Goal: Find specific page/section: Find specific page/section

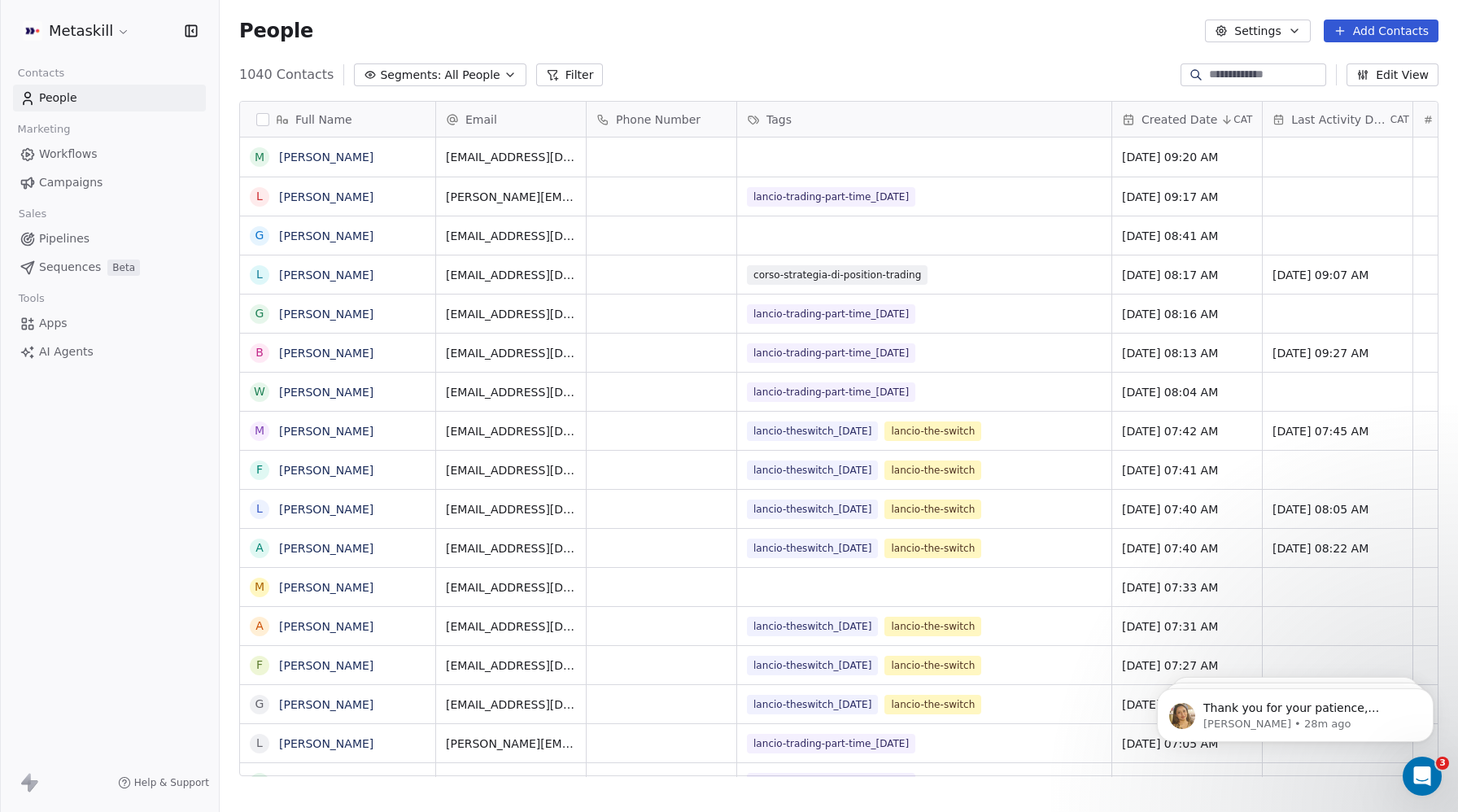
click at [455, 81] on span "All People" at bounding box center [471, 75] width 55 height 17
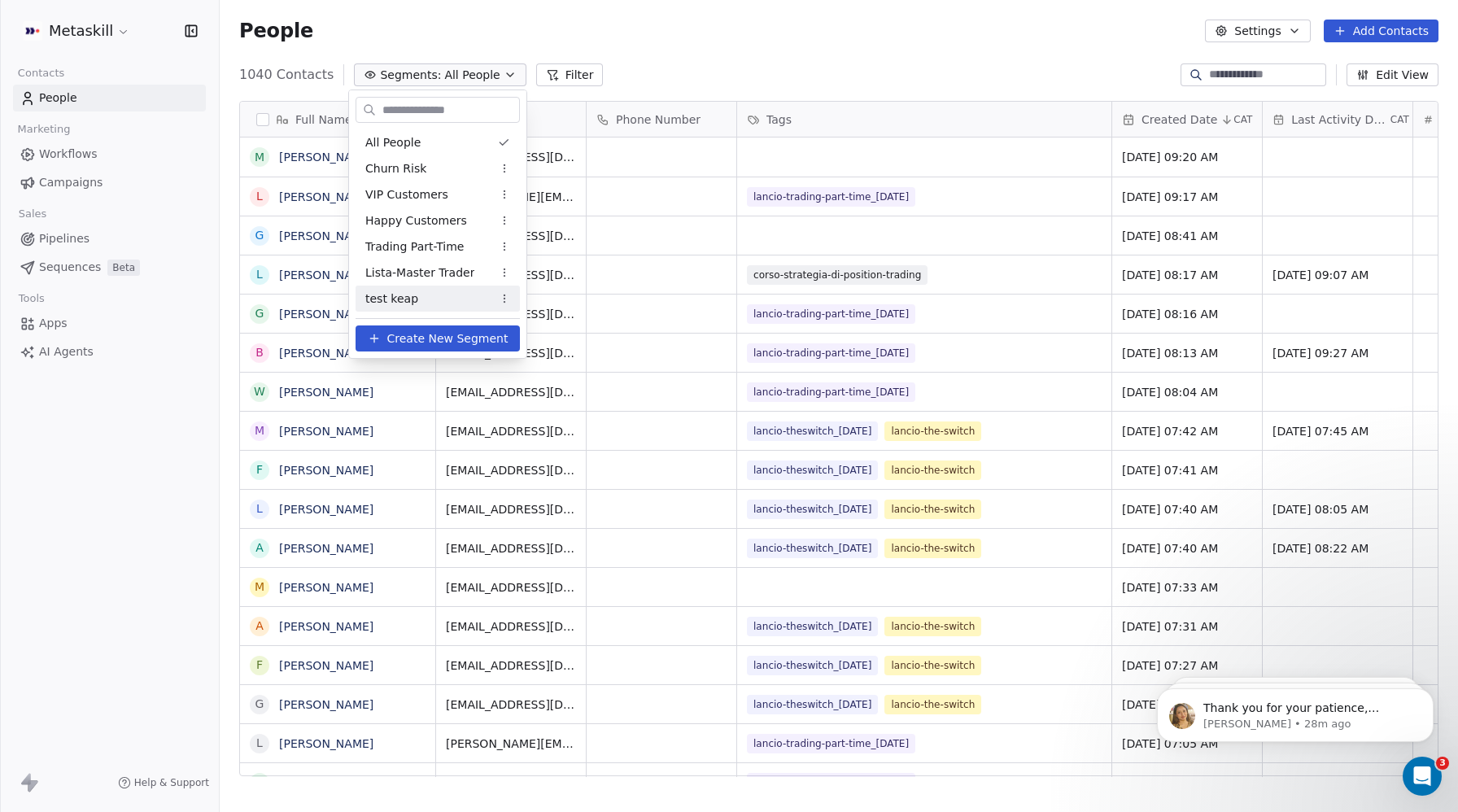
click at [418, 296] on div "test keap" at bounding box center [437, 298] width 165 height 26
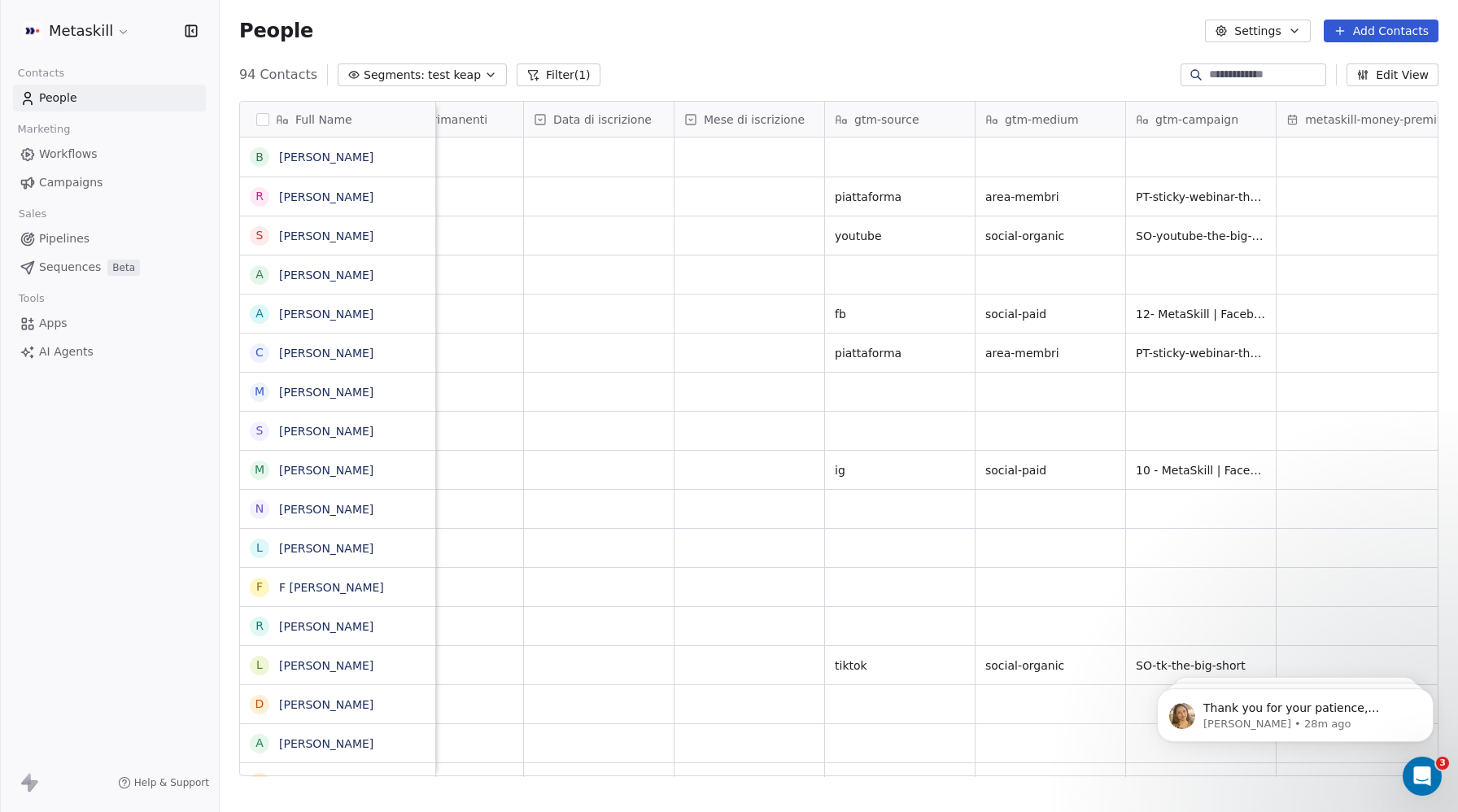
scroll to position [0, 2217]
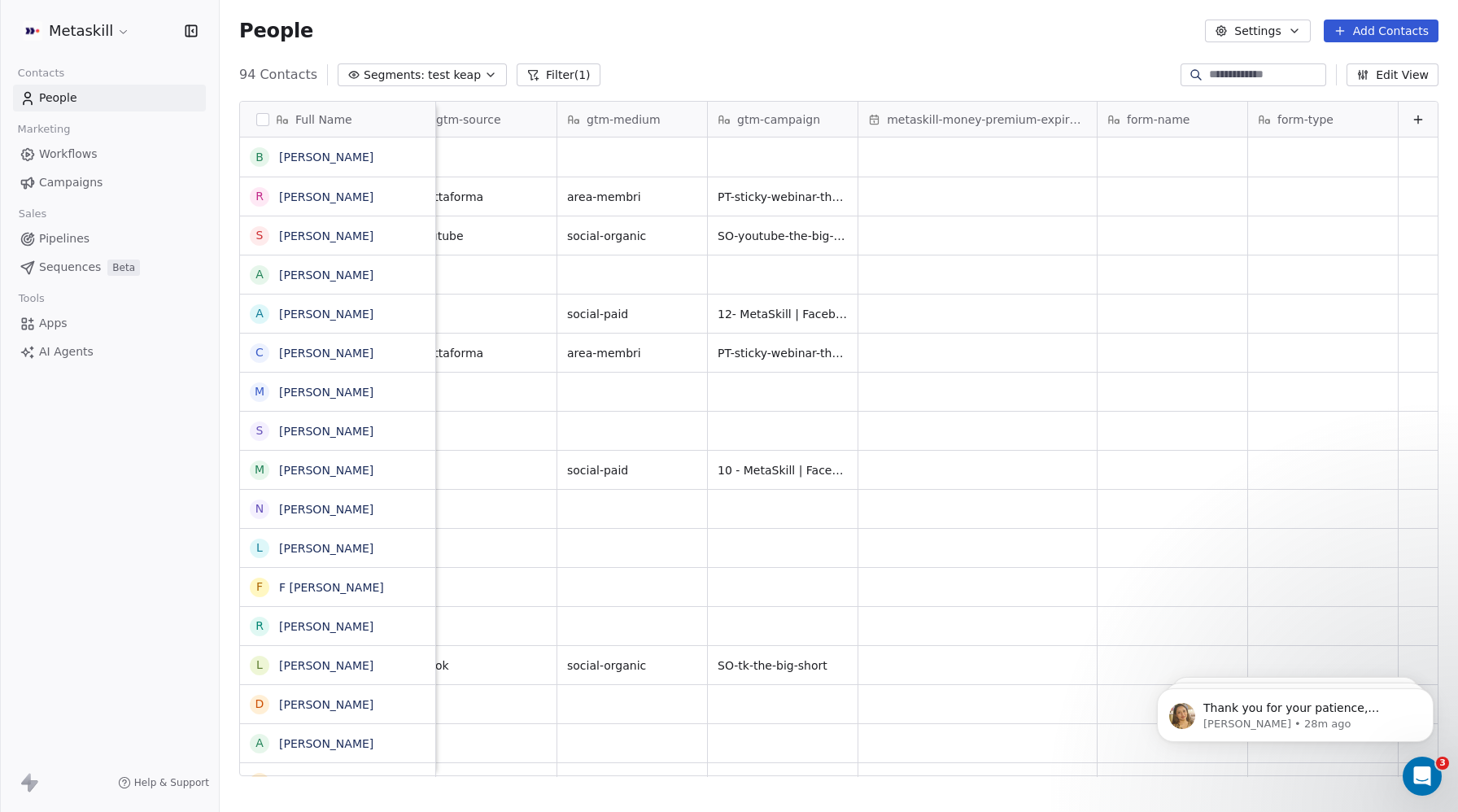
click at [1419, 117] on icon at bounding box center [1418, 119] width 13 height 13
type input "***"
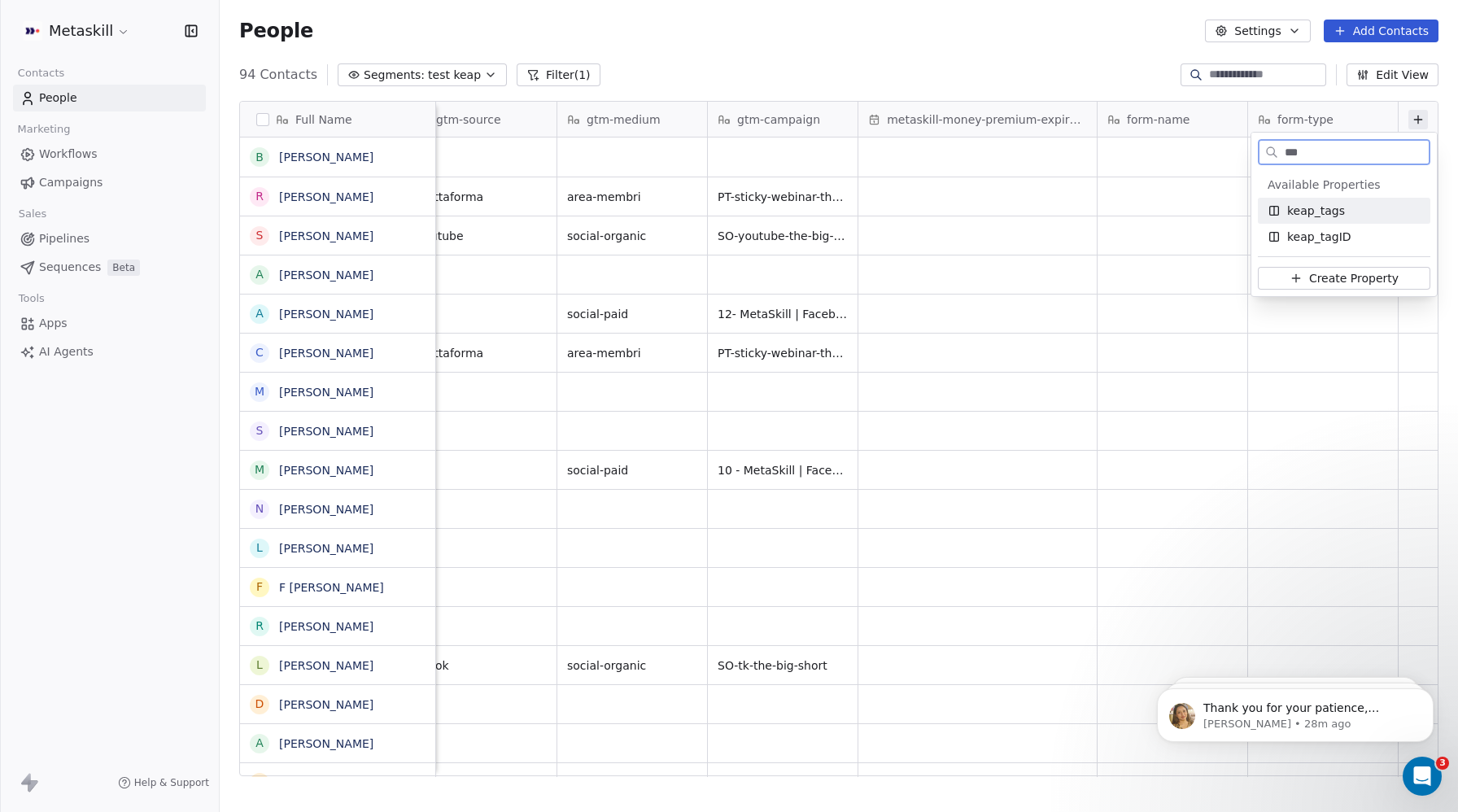
click at [1332, 206] on span "keap_tags" at bounding box center [1316, 210] width 58 height 16
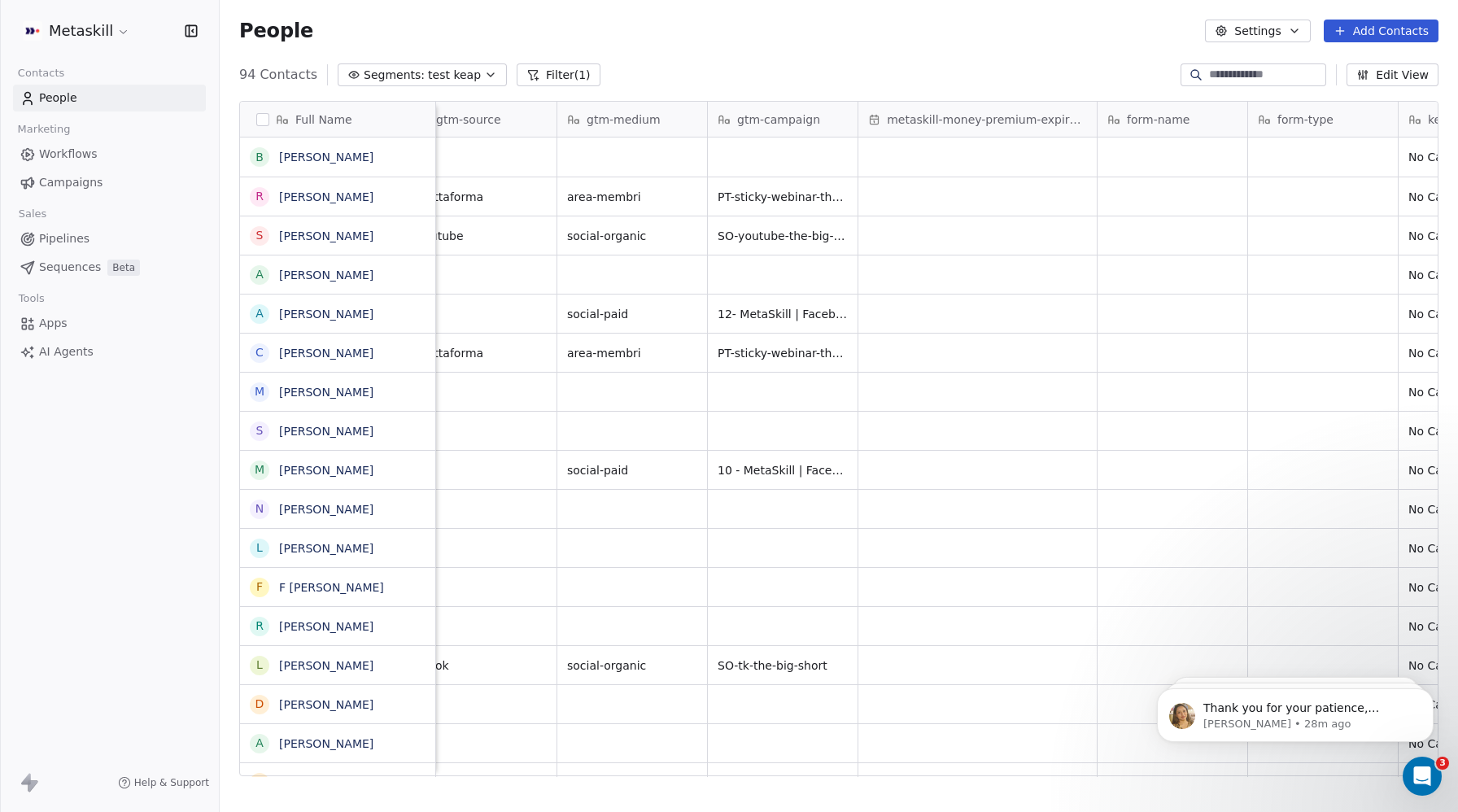
scroll to position [0, 2368]
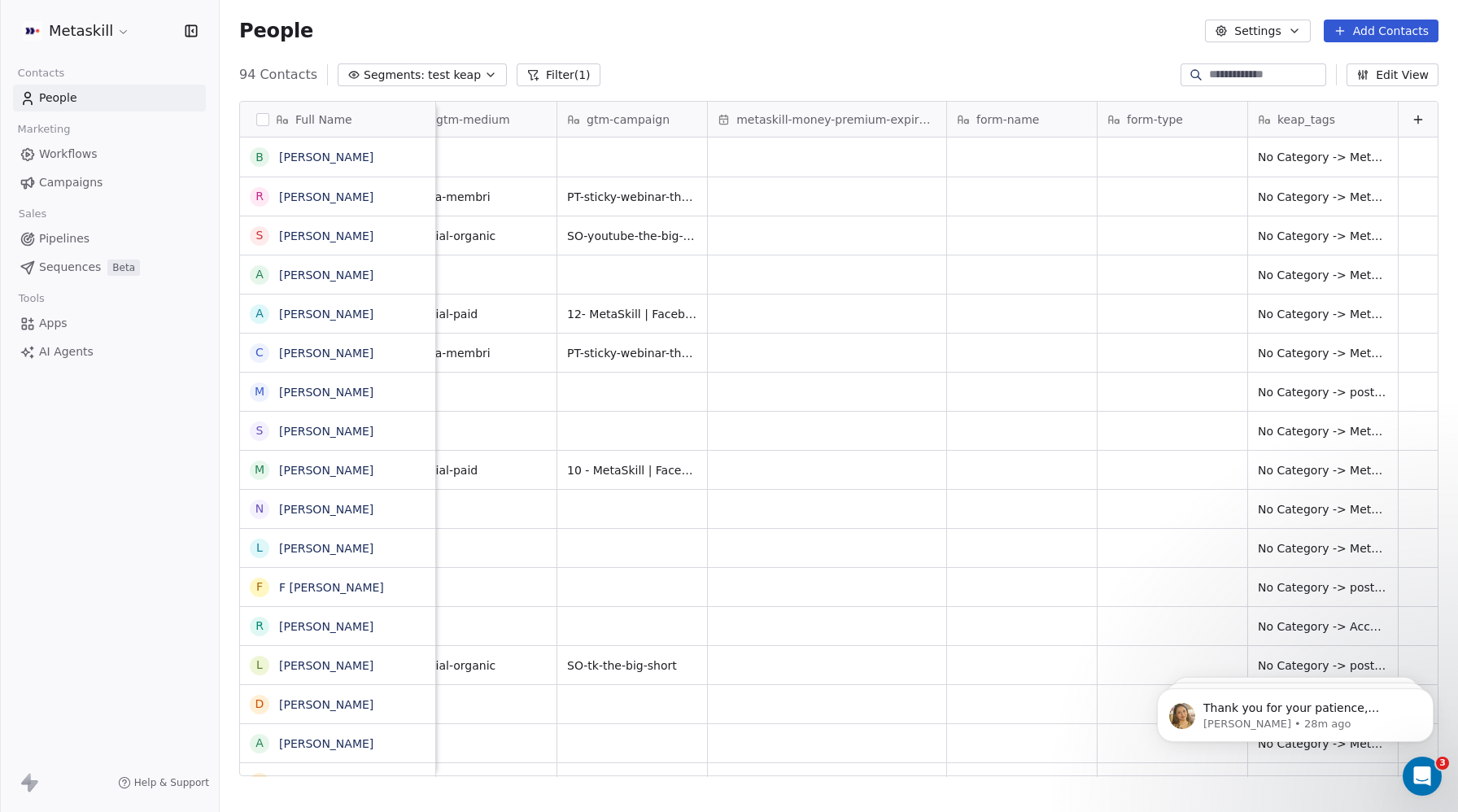
click at [1414, 123] on icon at bounding box center [1418, 119] width 13 height 13
type input "****"
click at [1321, 238] on span "keap_tagID" at bounding box center [1319, 237] width 64 height 16
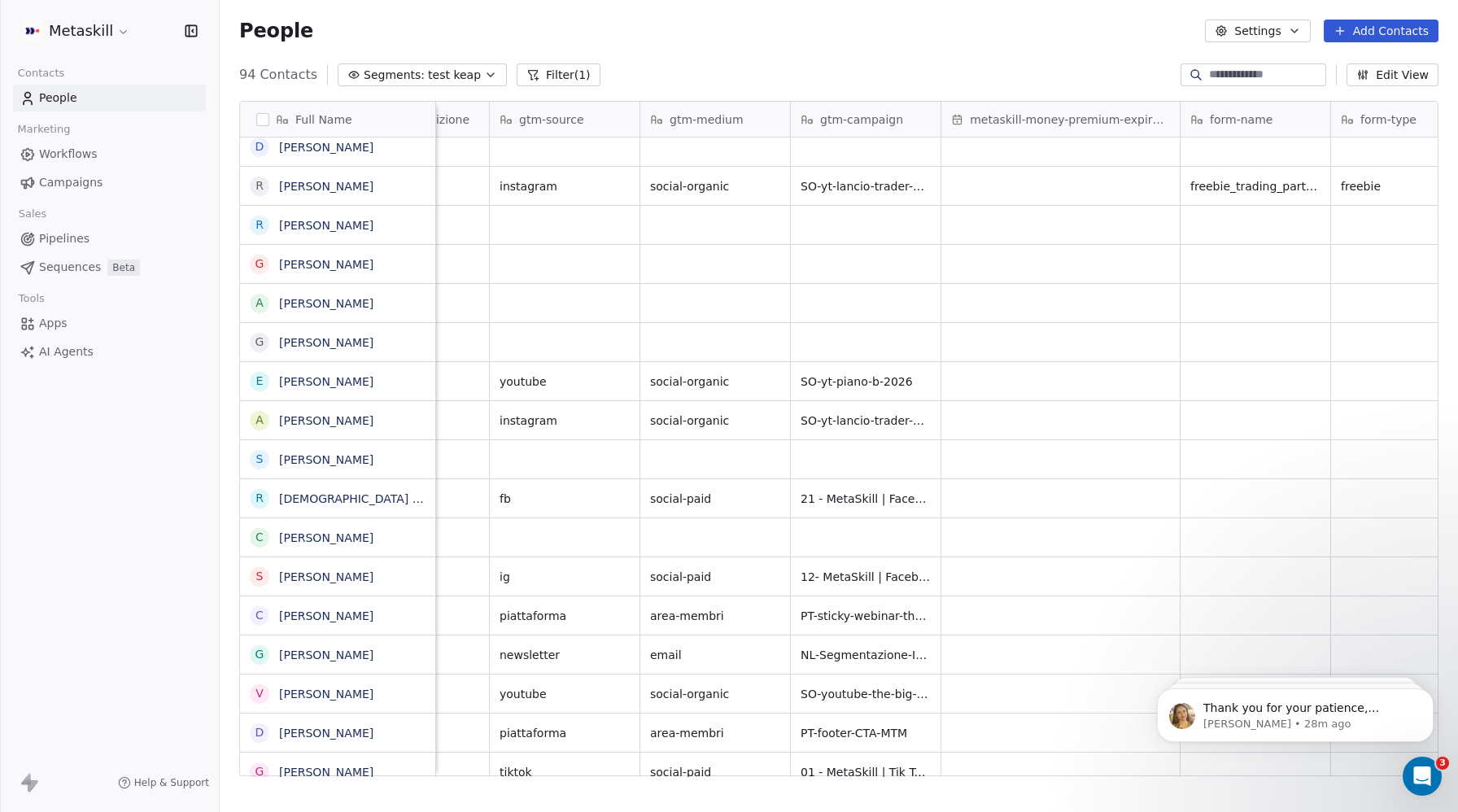
scroll to position [0, 2518]
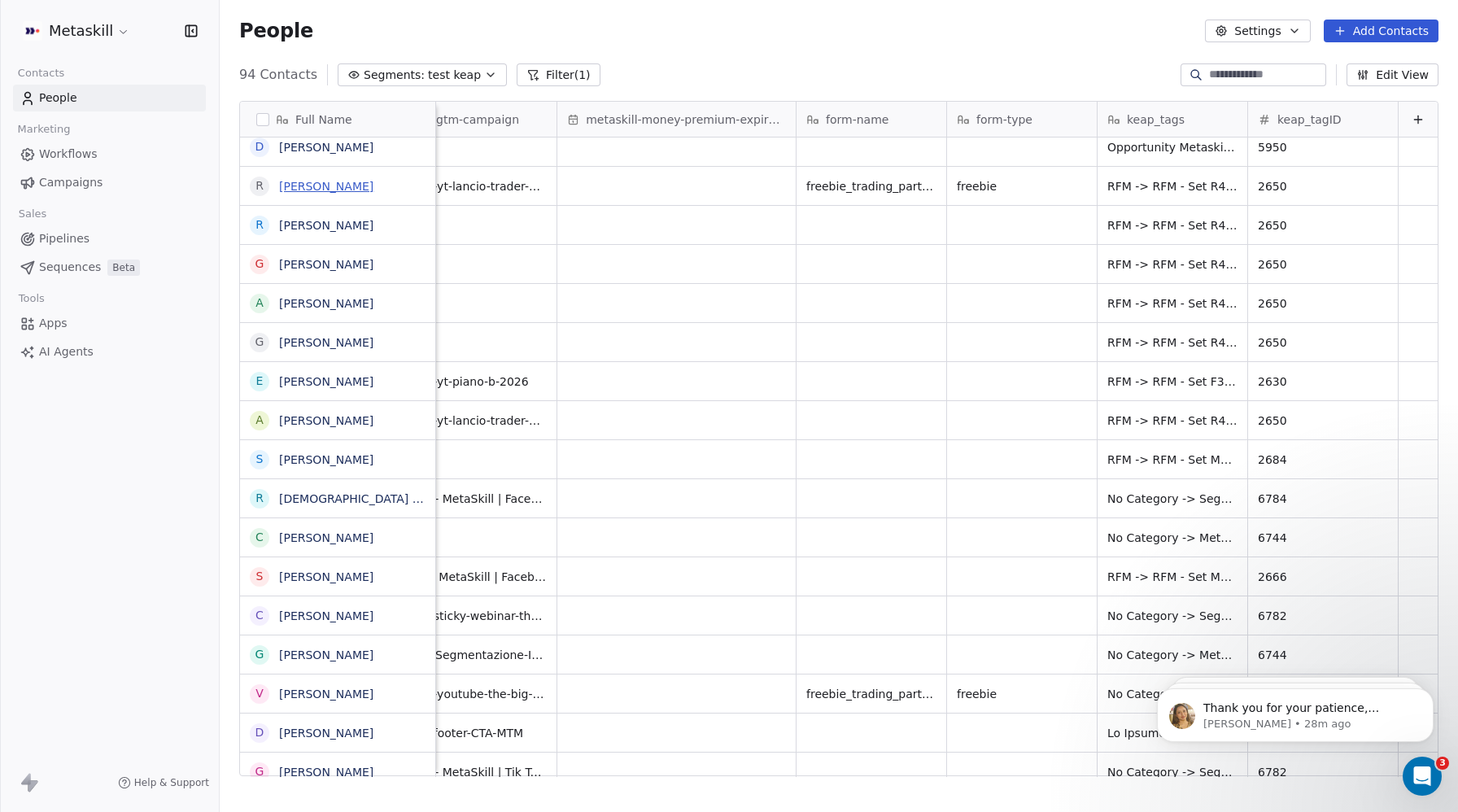
click at [324, 185] on link "[PERSON_NAME]" at bounding box center [326, 186] width 94 height 13
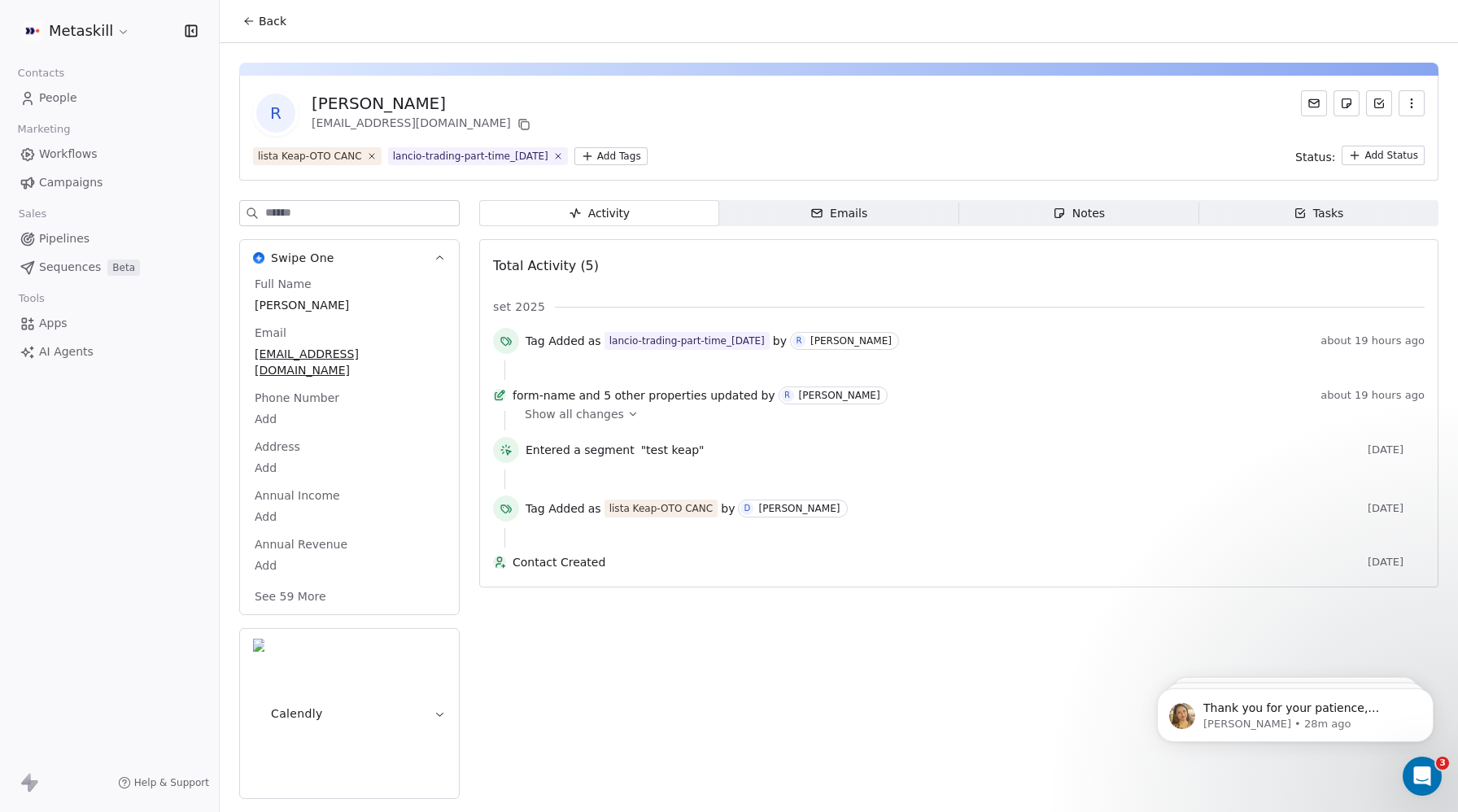
click at [292, 581] on button "See 59 More" at bounding box center [291, 596] width 91 height 30
click at [61, 94] on span "People" at bounding box center [58, 97] width 38 height 17
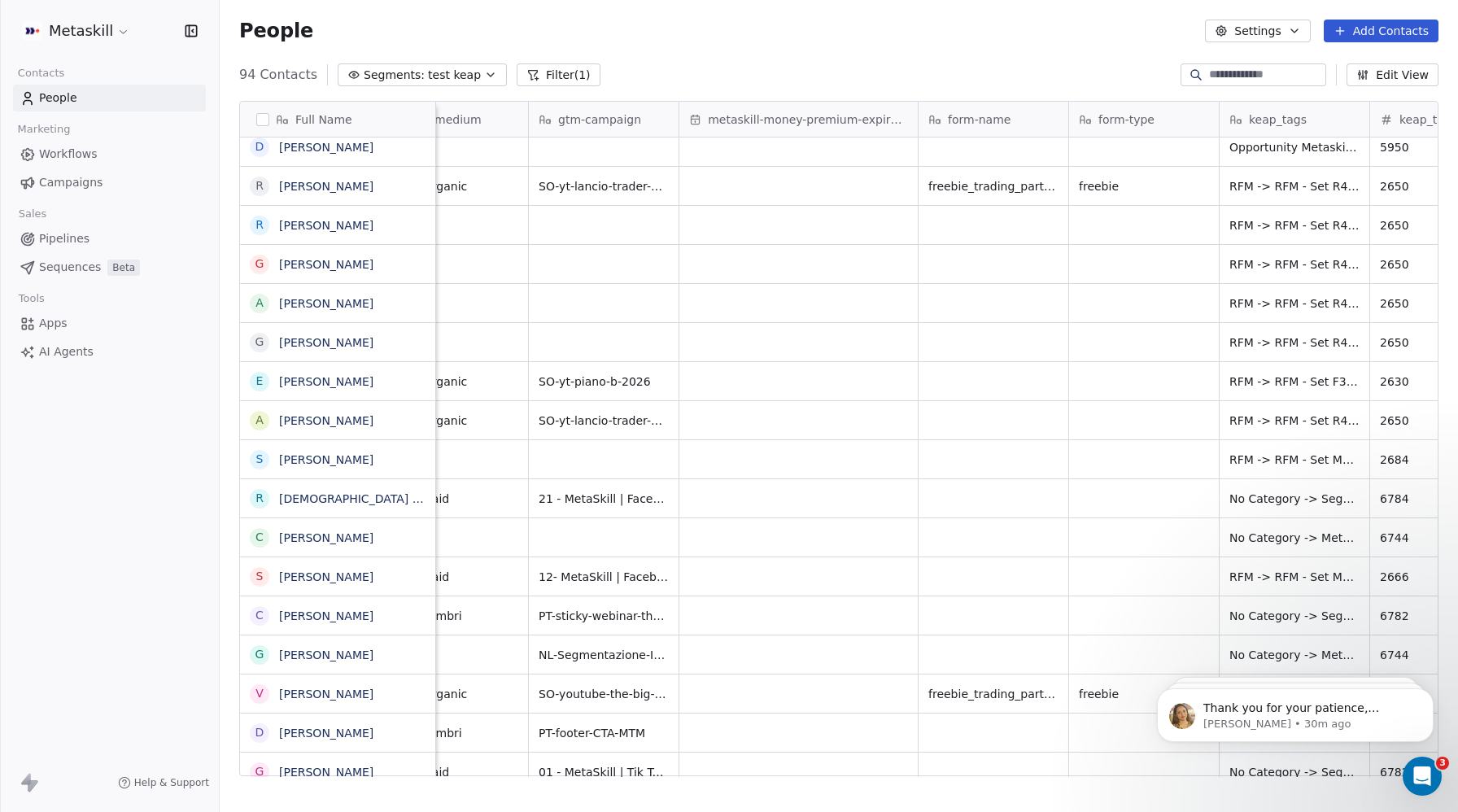
scroll to position [0, 2518]
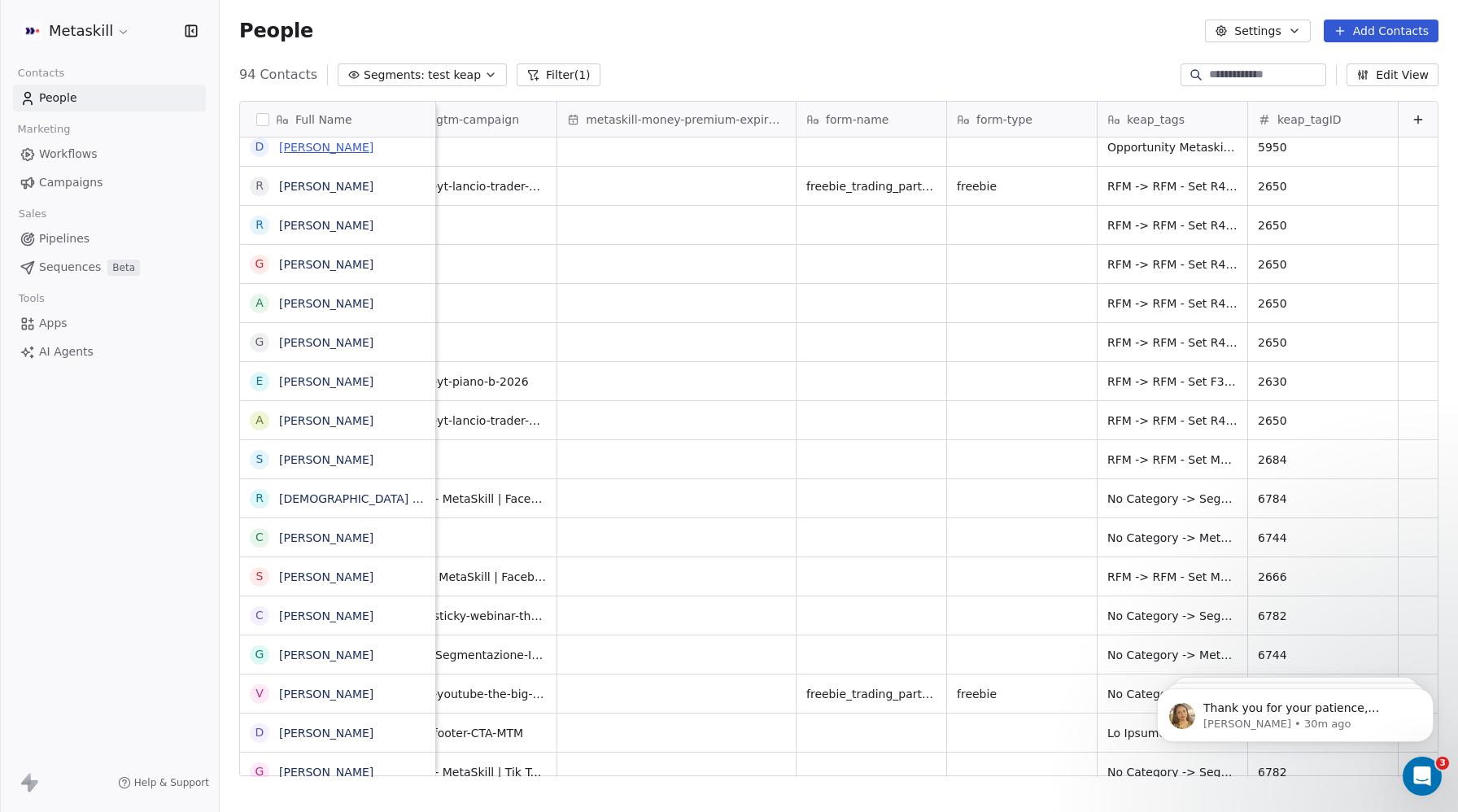
click at [307, 153] on link "[PERSON_NAME]" at bounding box center [326, 147] width 94 height 13
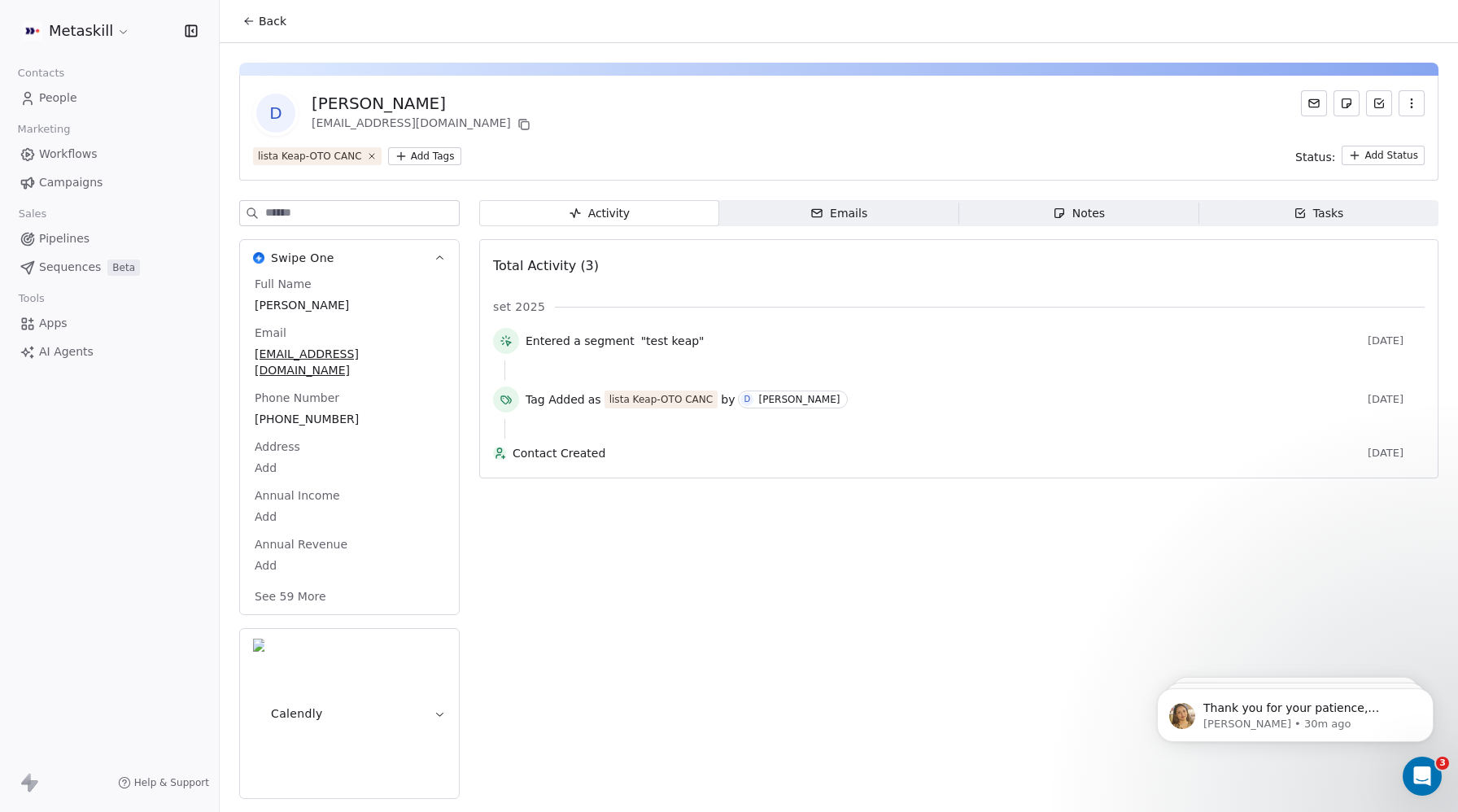
click at [279, 581] on button "See 59 More" at bounding box center [291, 596] width 91 height 30
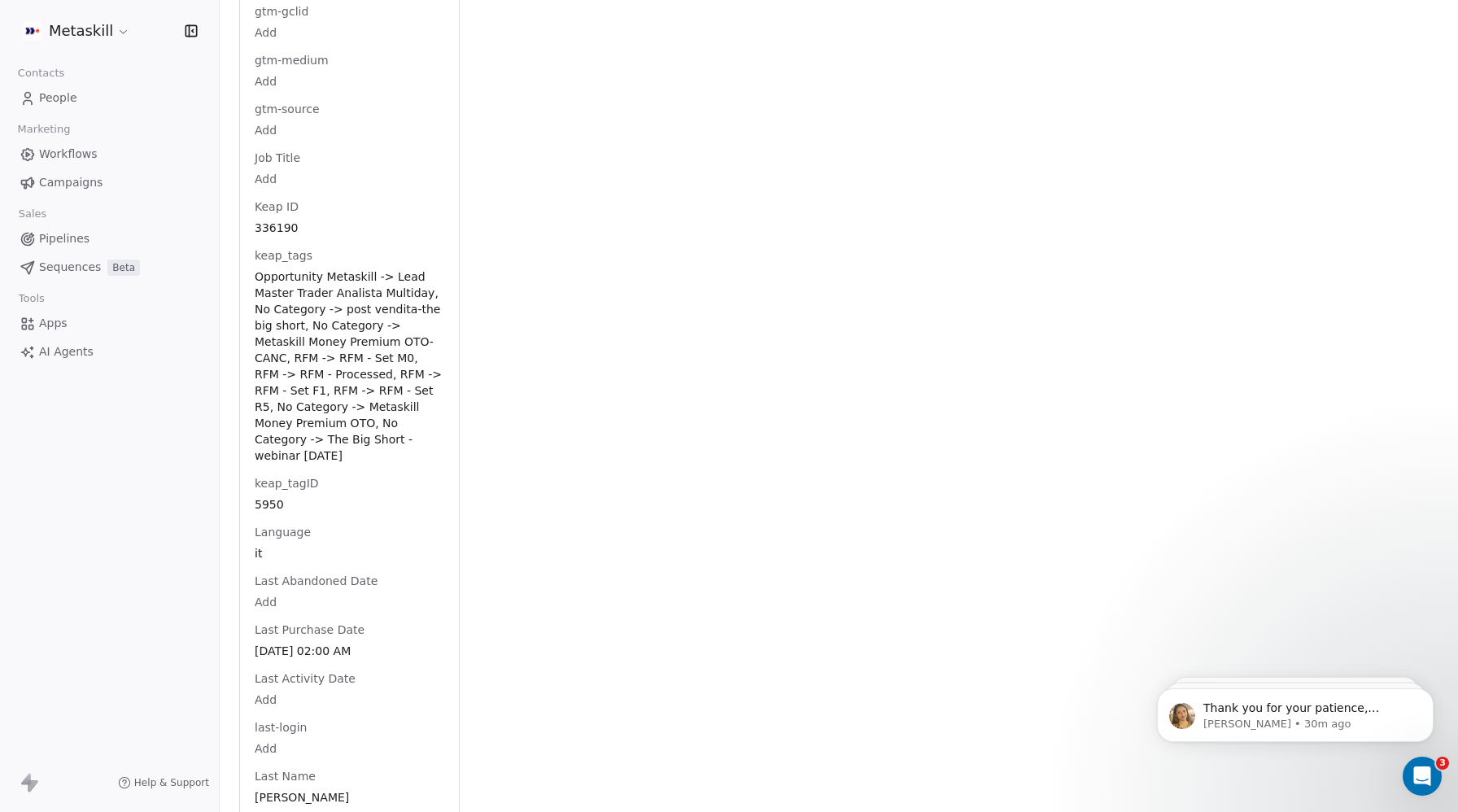
scroll to position [1544, 0]
click at [324, 422] on span "Opportunity Metaskill -> Lead Master Trader Analista Multiday, No Category -> p…" at bounding box center [350, 362] width 188 height 195
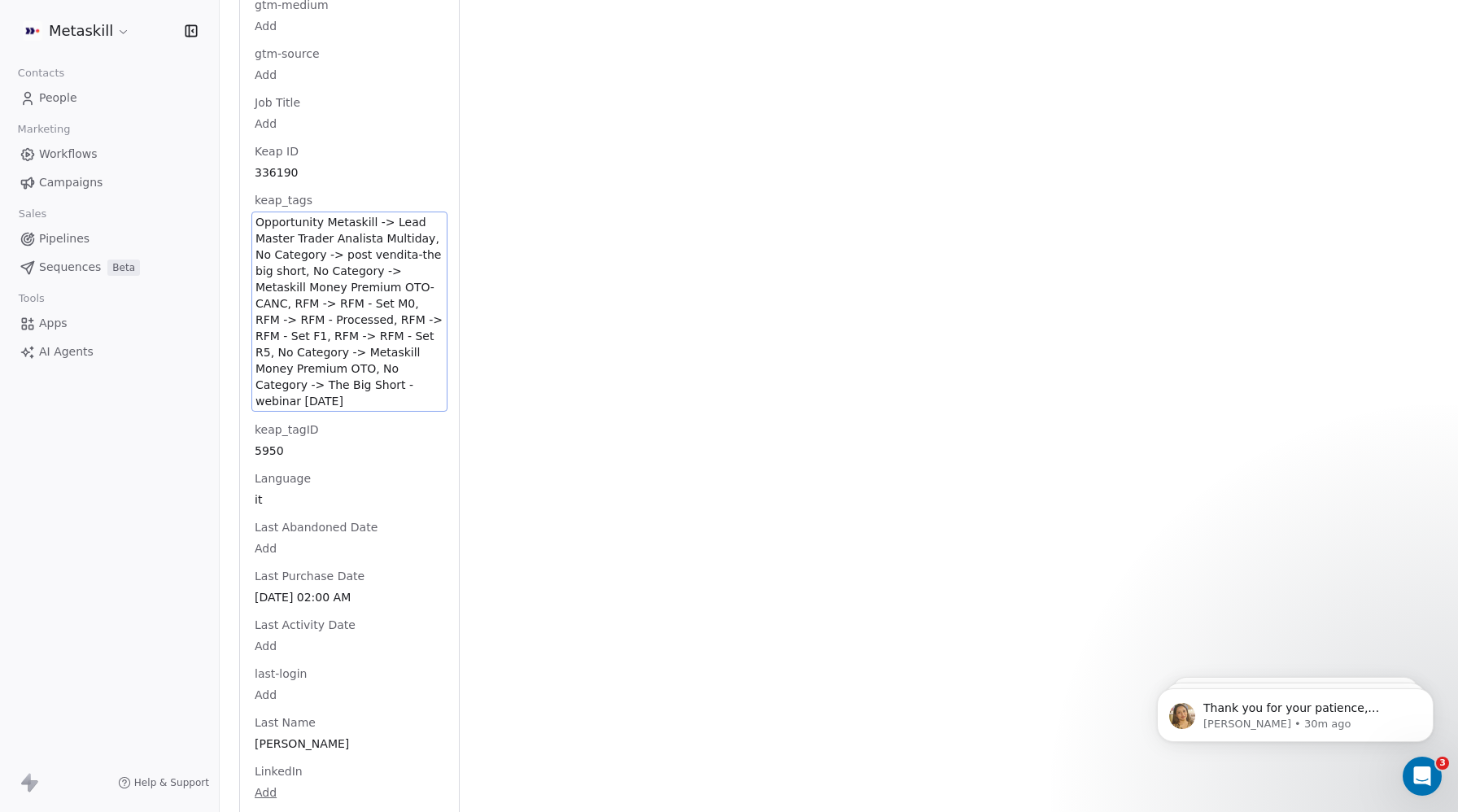
scroll to position [1636, 0]
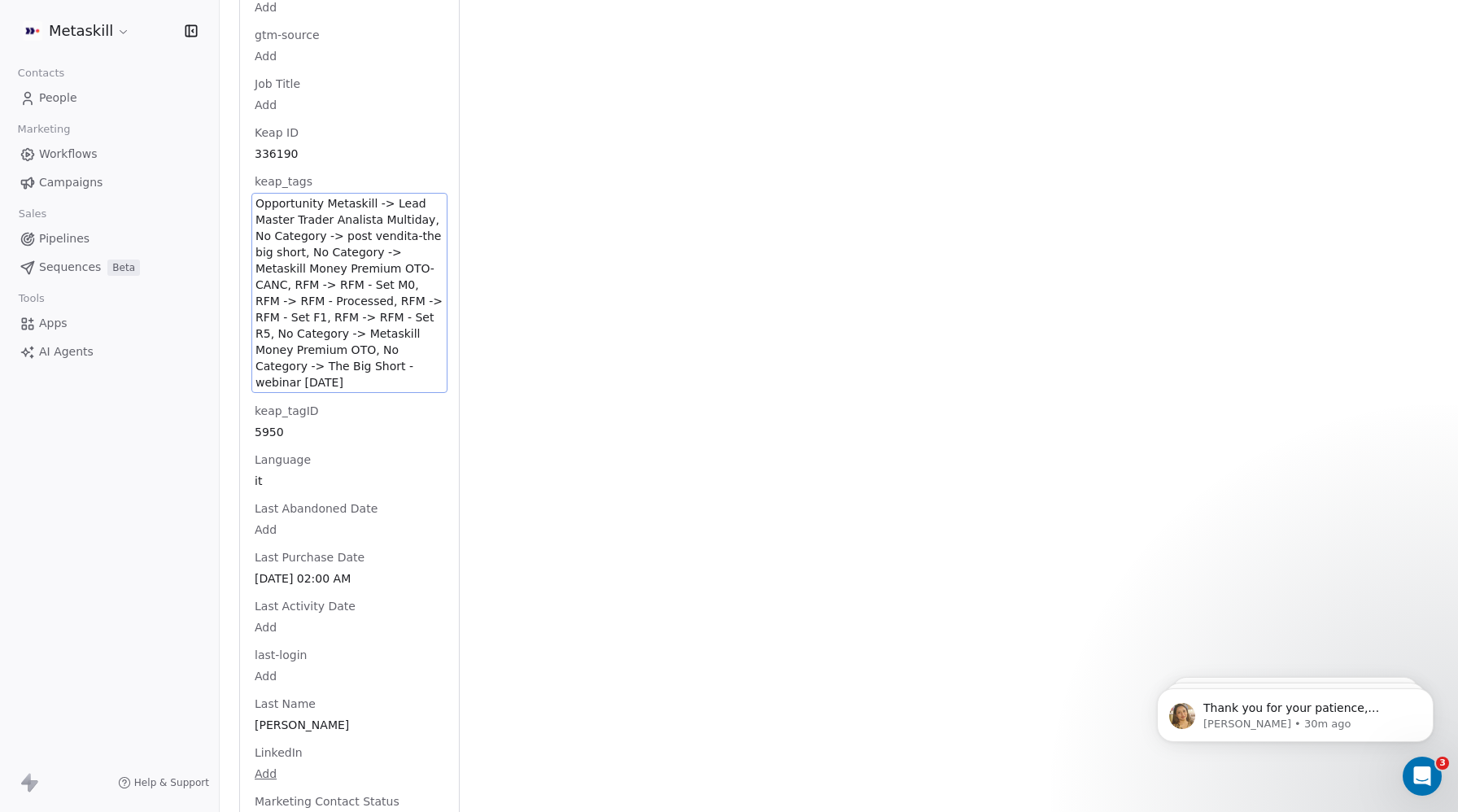
click at [373, 351] on span "Opportunity Metaskill -> Lead Master Trader Analista Multiday, No Category -> p…" at bounding box center [350, 292] width 188 height 195
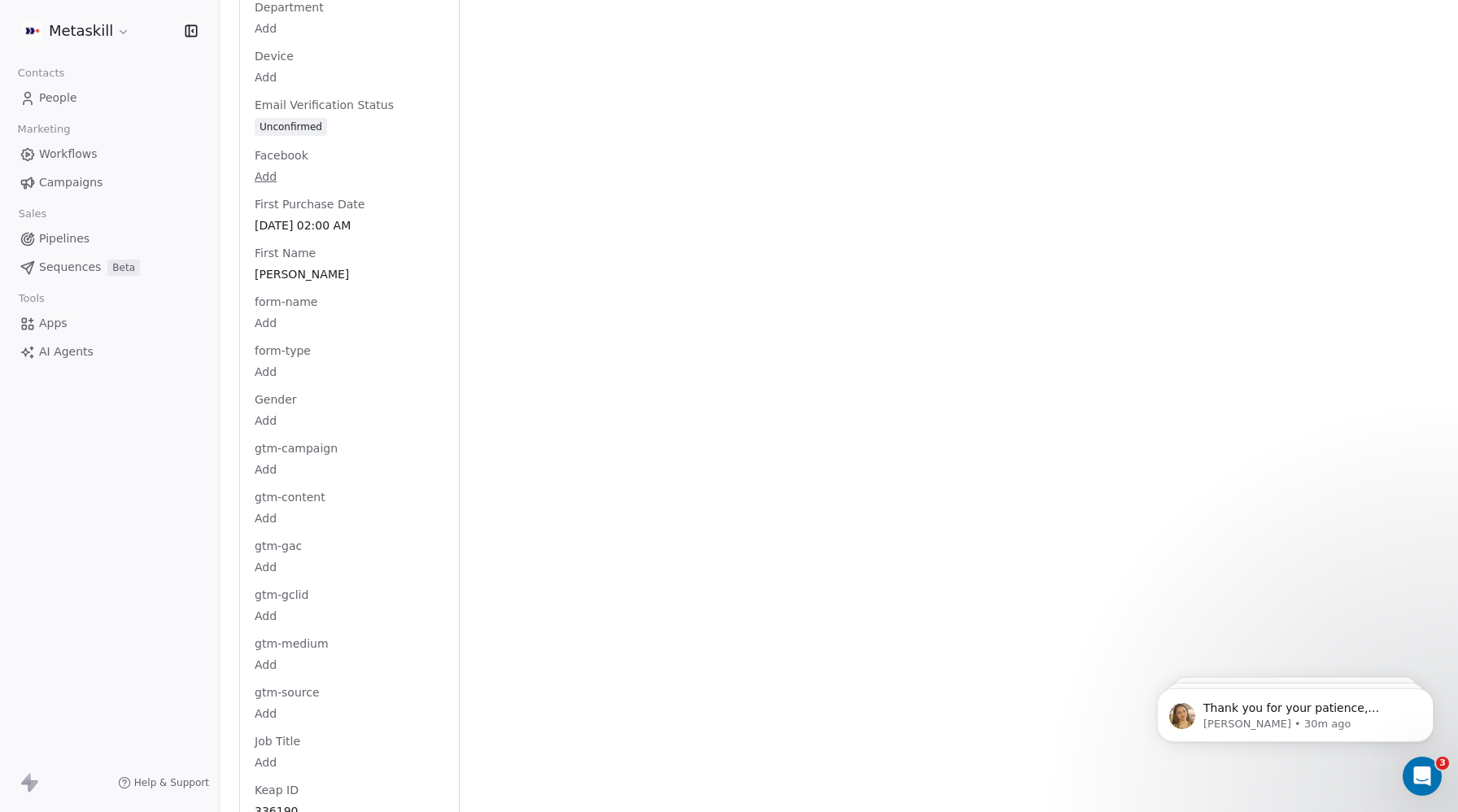
scroll to position [985, 0]
click at [49, 94] on span "People" at bounding box center [58, 97] width 38 height 17
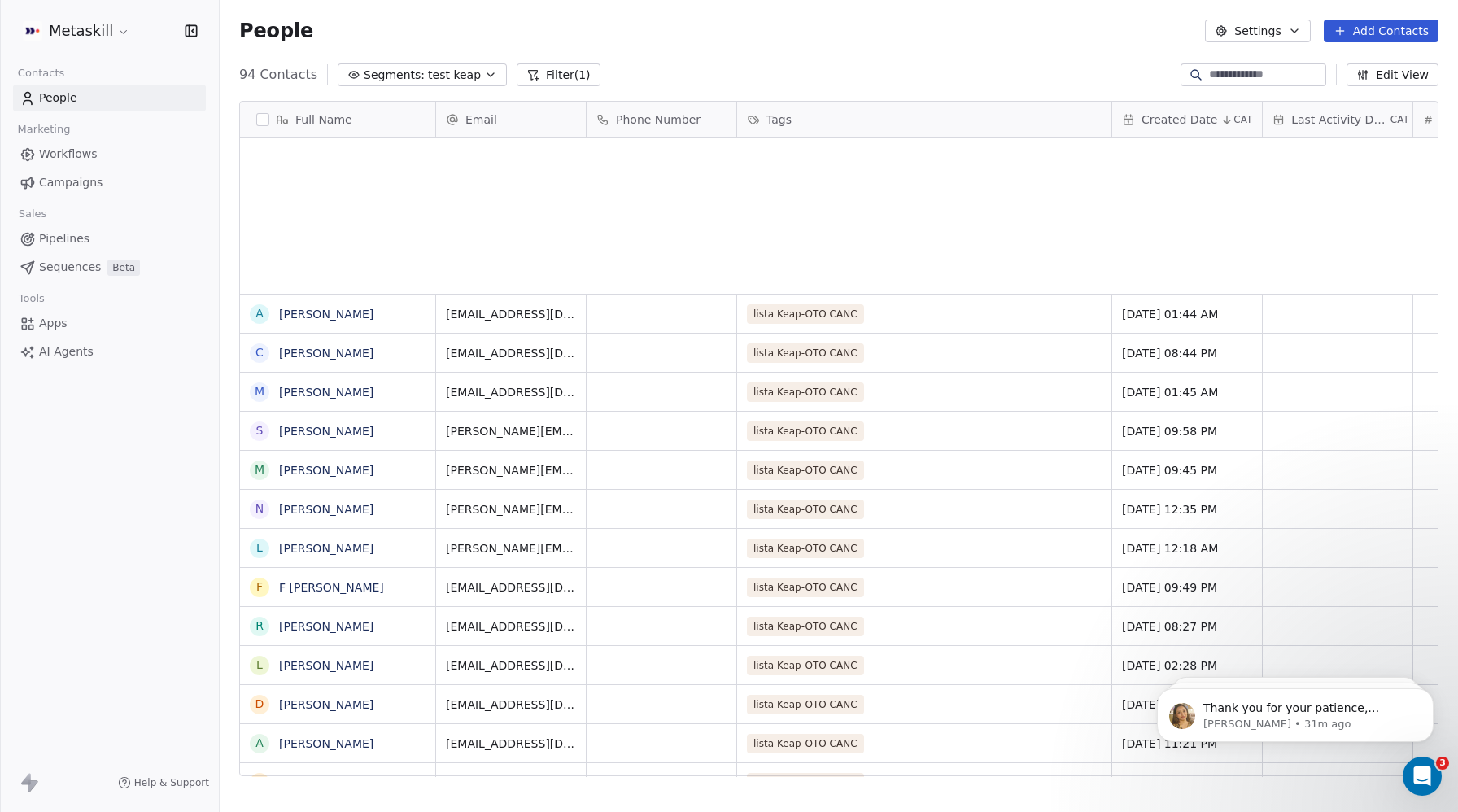
scroll to position [714, 1238]
